Goal: Find specific page/section: Find specific page/section

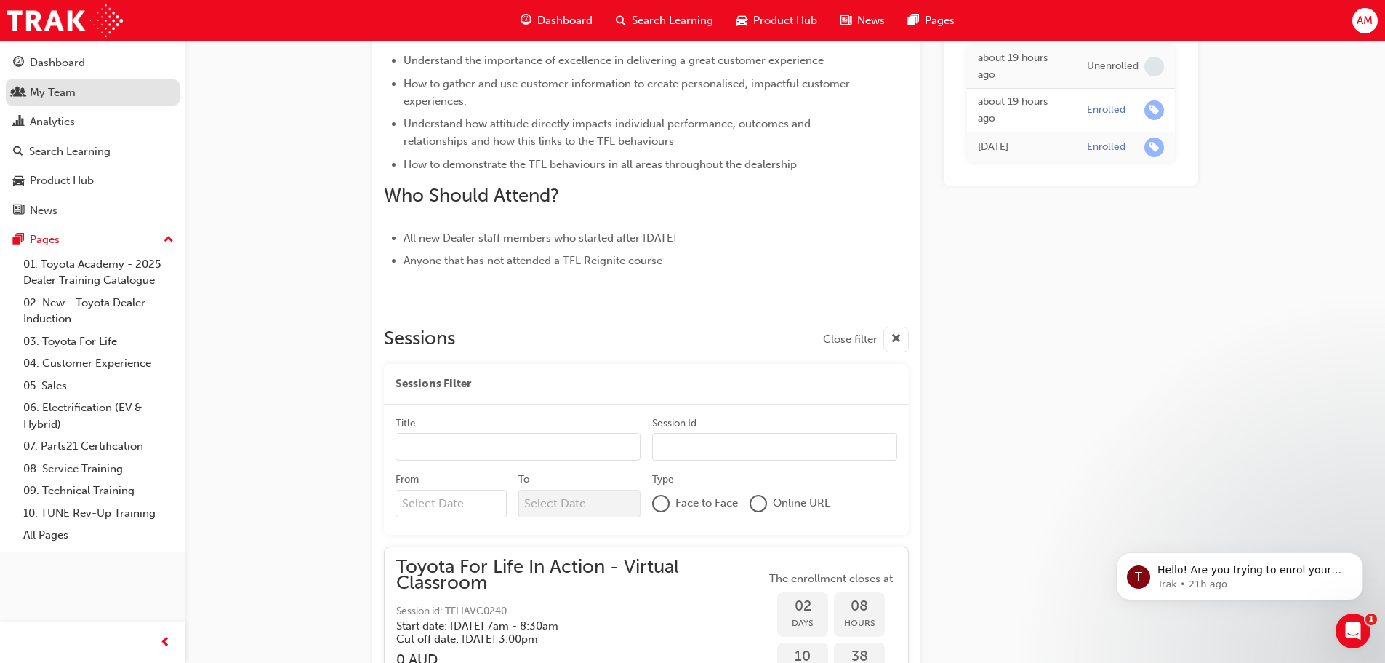
click at [122, 89] on div "My Team" at bounding box center [92, 93] width 159 height 18
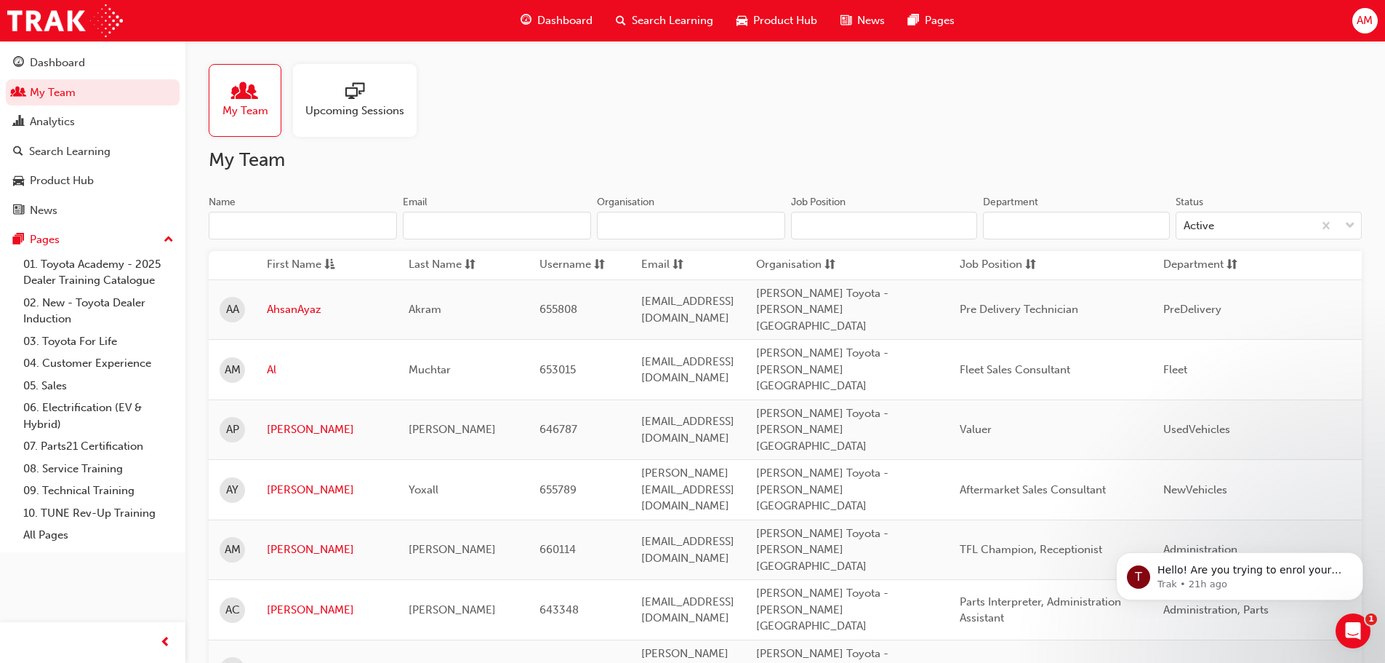
click at [321, 217] on input "Name" at bounding box center [303, 226] width 188 height 28
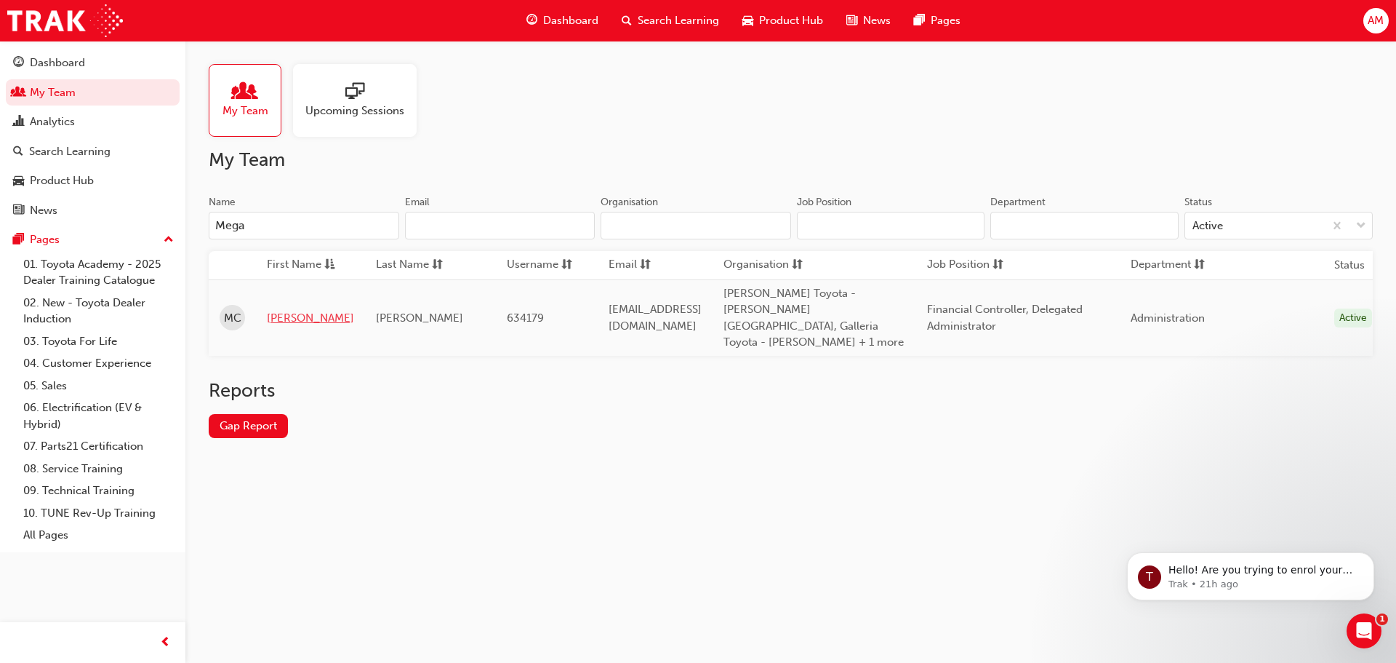
type input "Mega"
click at [286, 310] on link "[PERSON_NAME]" at bounding box center [310, 318] width 87 height 17
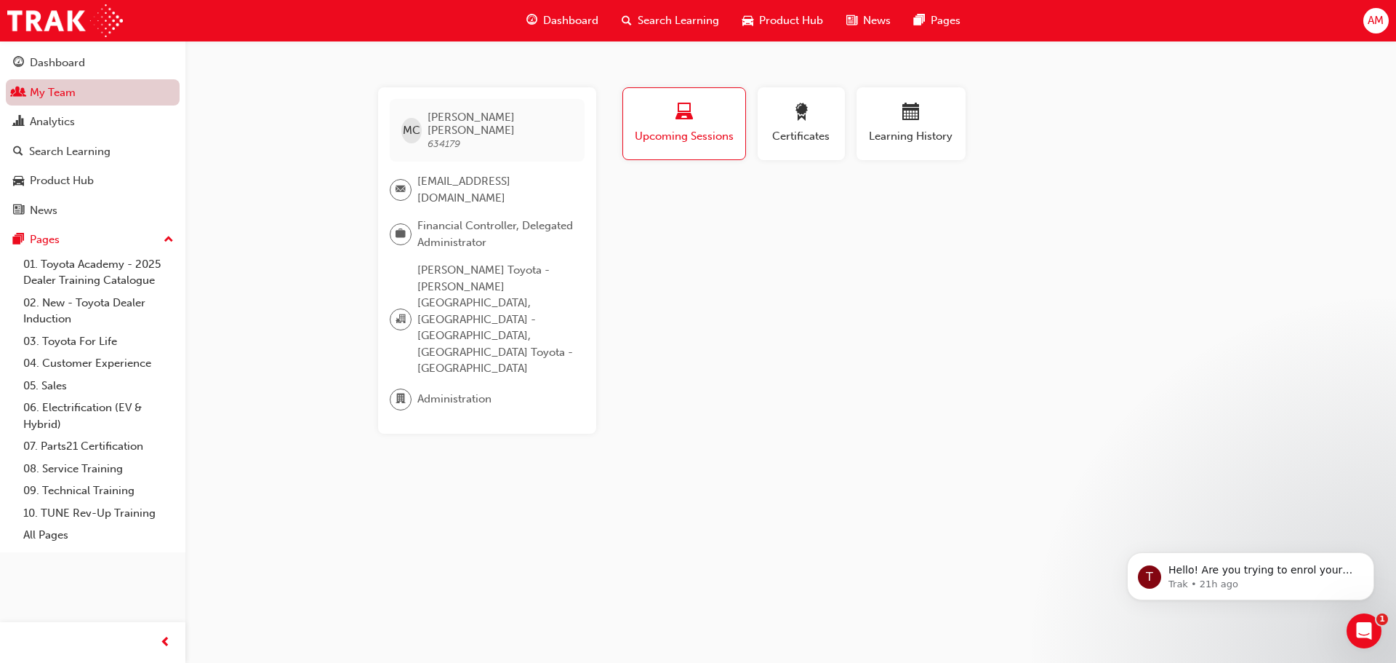
click at [116, 101] on link "My Team" at bounding box center [93, 92] width 174 height 27
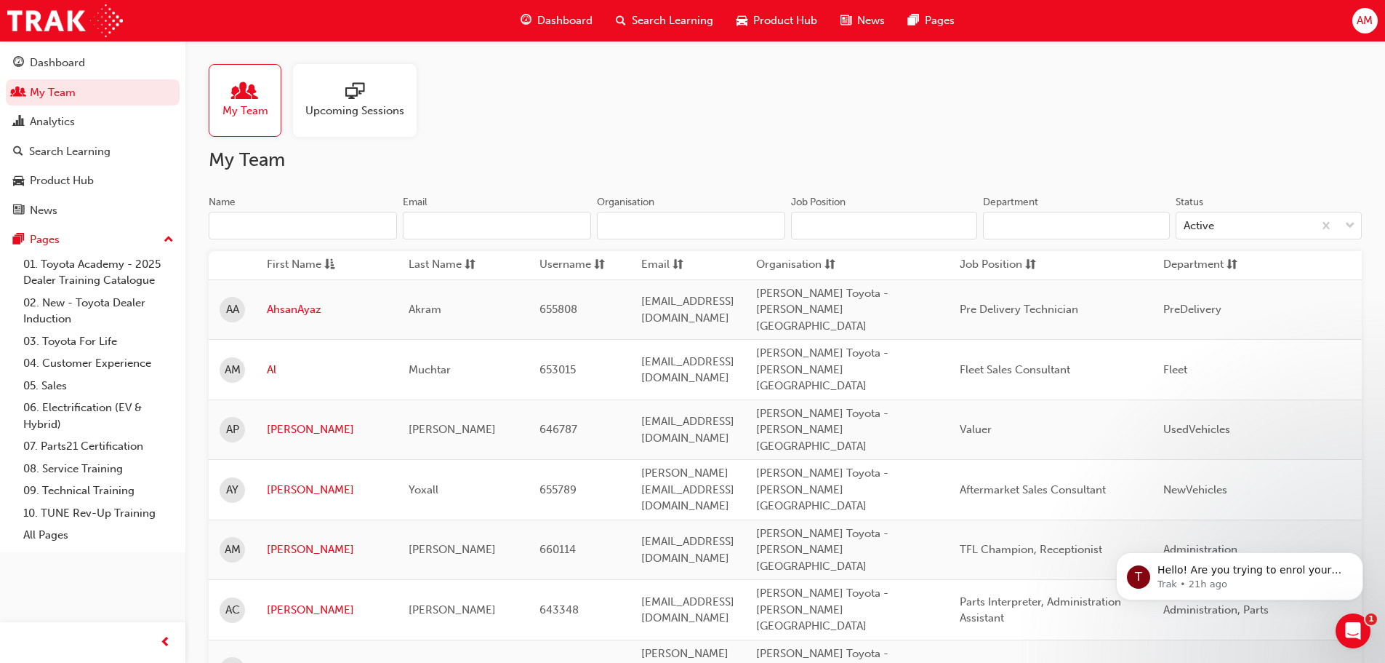
click at [289, 221] on input "Name" at bounding box center [303, 226] width 188 height 28
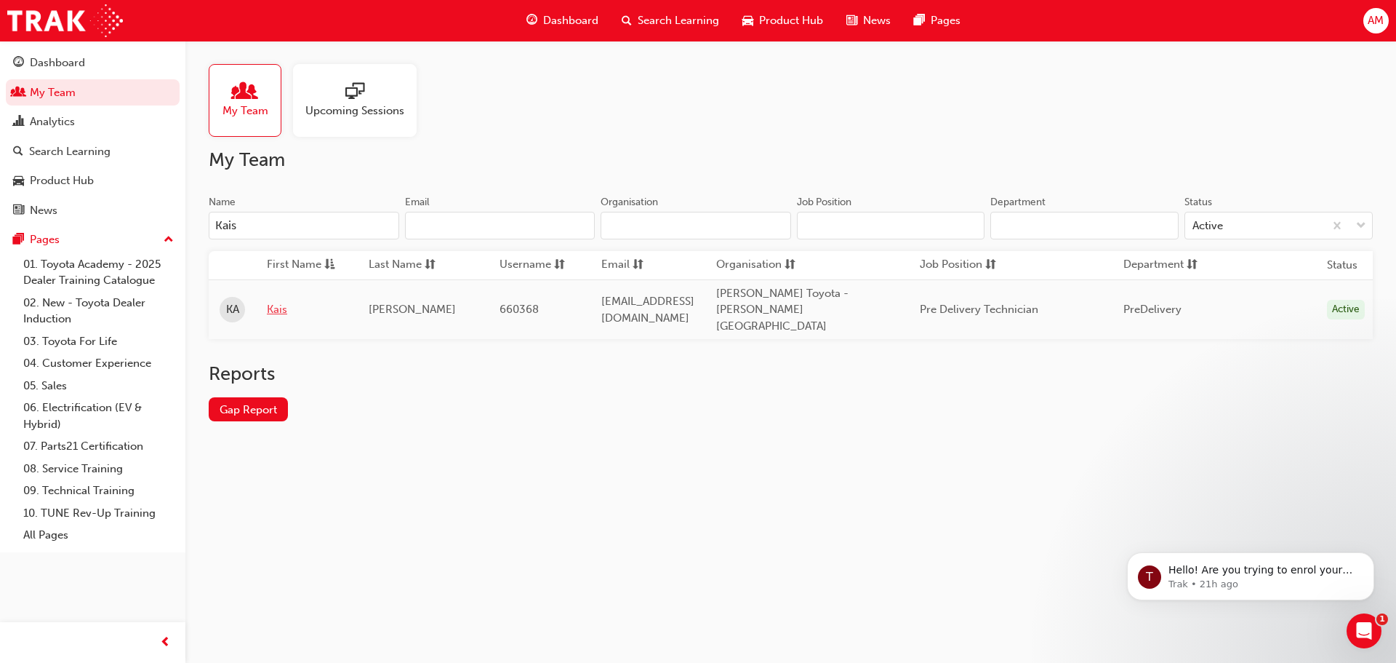
type input "Kais"
click at [271, 301] on link "Kais" at bounding box center [307, 309] width 80 height 17
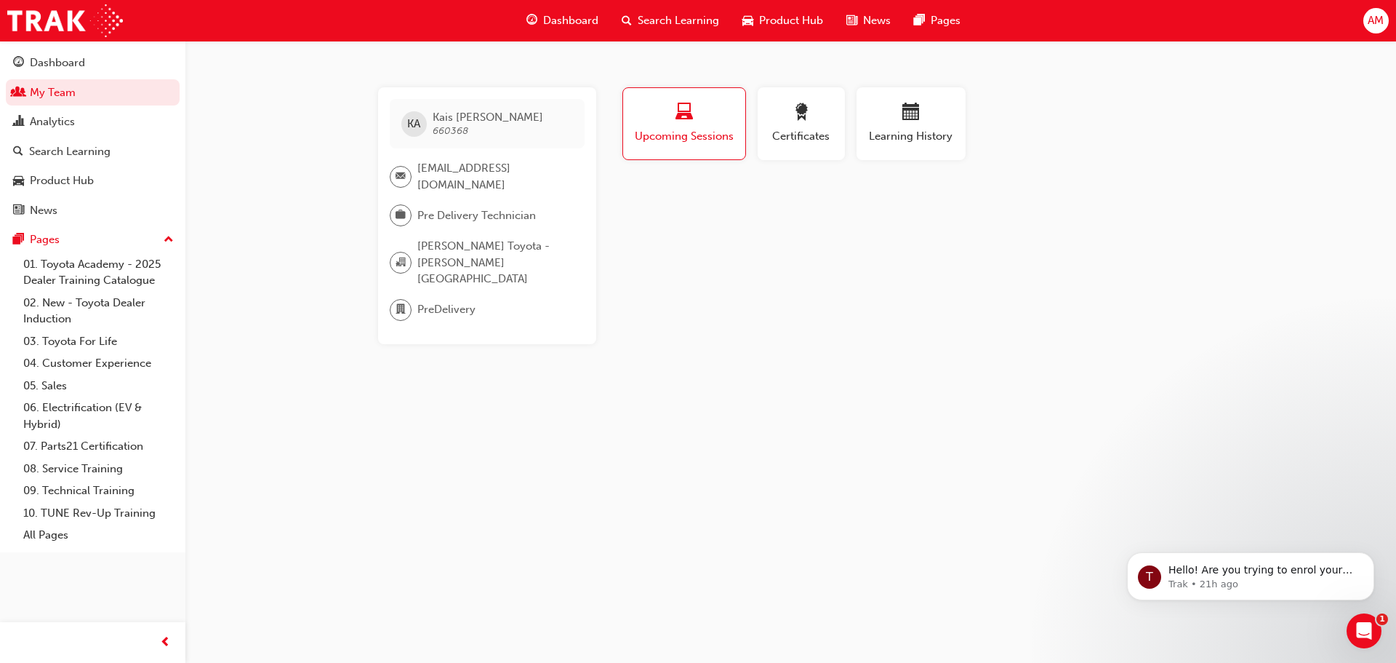
click at [808, 272] on div "Profile Upcoming Sessions Certificates Learning History KA [PERSON_NAME] 660368…" at bounding box center [912, 215] width 585 height 257
